Goal: Task Accomplishment & Management: Use online tool/utility

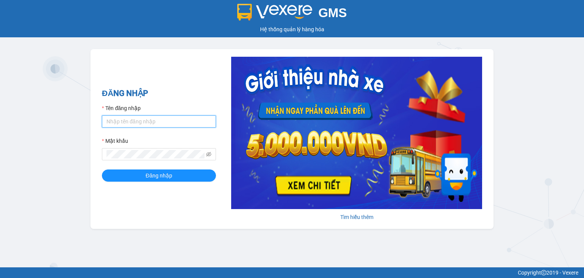
click at [143, 121] on input "Tên đăng nhập" at bounding box center [159, 121] width 114 height 12
type input "phuongttd.petrobp"
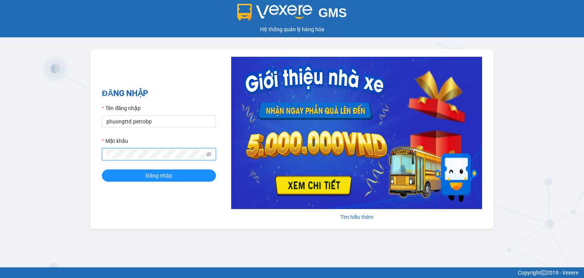
click at [102, 169] on button "Đăng nhập" at bounding box center [159, 175] width 114 height 12
click at [210, 153] on icon "eye-invisible" at bounding box center [208, 154] width 5 height 5
click at [102, 169] on button "Đăng nhập" at bounding box center [159, 175] width 114 height 12
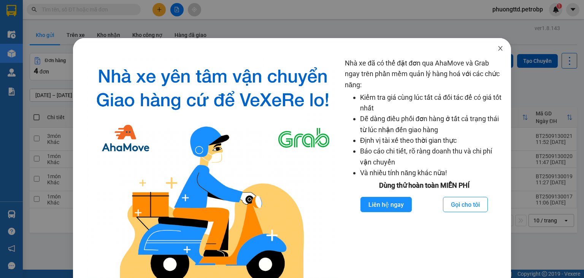
click at [498, 49] on icon "close" at bounding box center [500, 48] width 4 height 5
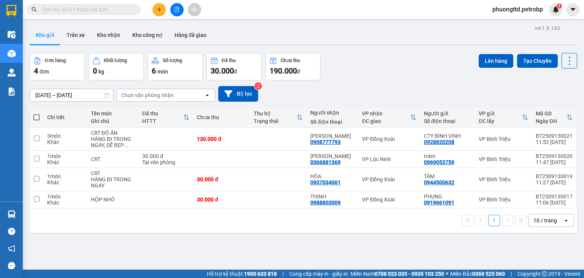
click at [113, 11] on input "text" at bounding box center [87, 9] width 90 height 8
click at [178, 36] on button "Hàng đã giao" at bounding box center [190, 35] width 44 height 18
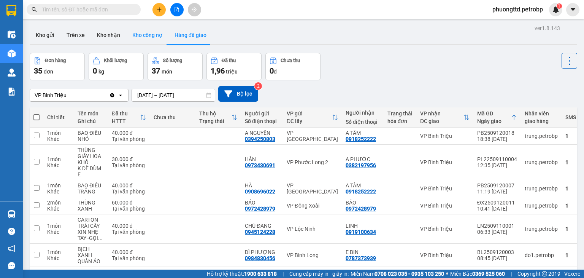
click at [149, 35] on button "Kho công nợ" at bounding box center [147, 35] width 42 height 18
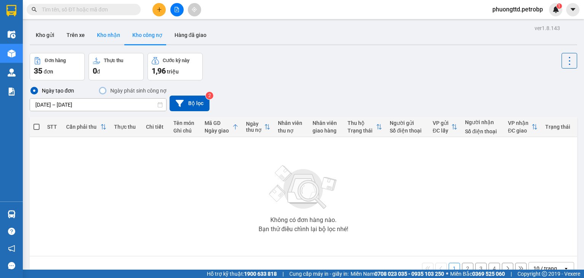
click at [98, 34] on button "Kho nhận" at bounding box center [108, 35] width 35 height 18
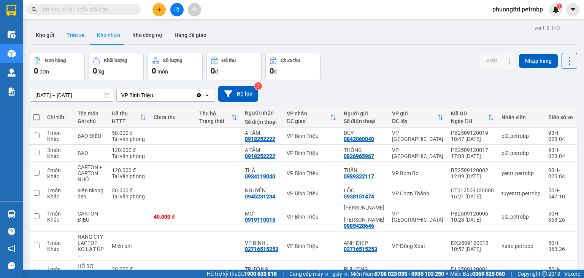
click at [76, 35] on button "Trên xe" at bounding box center [75, 35] width 30 height 18
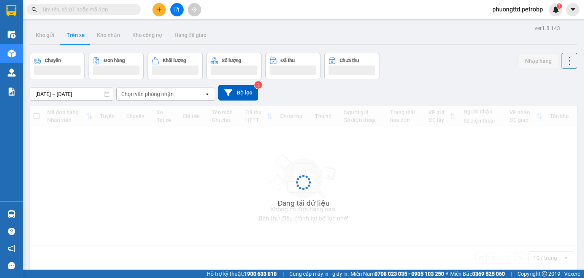
type input "13/09/2025 – 13/09/2025"
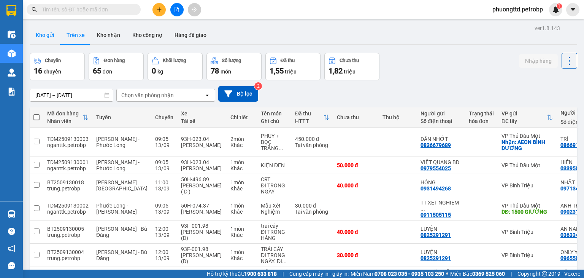
click at [49, 36] on button "Kho gửi" at bounding box center [45, 35] width 31 height 18
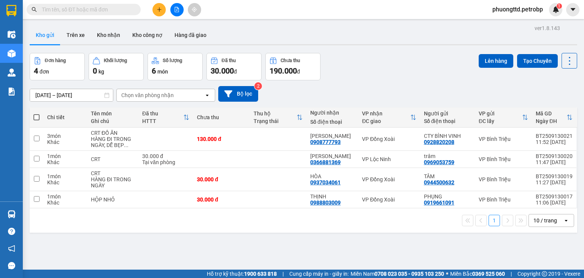
click at [114, 11] on input "text" at bounding box center [87, 9] width 90 height 8
